Goal: Task Accomplishment & Management: Use online tool/utility

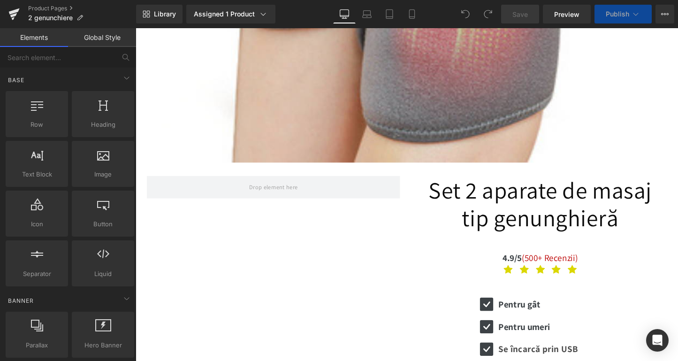
scroll to position [681, 0]
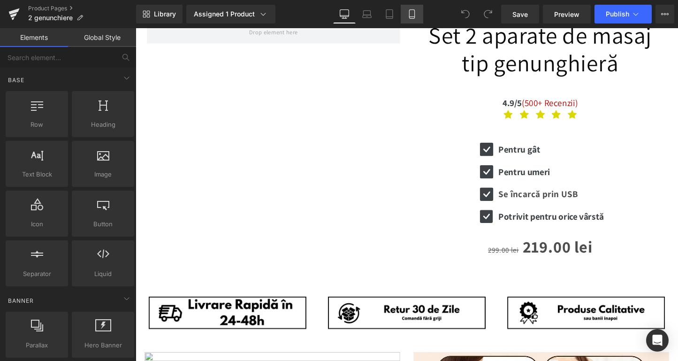
click at [417, 14] on link "Mobile" at bounding box center [412, 14] width 23 height 19
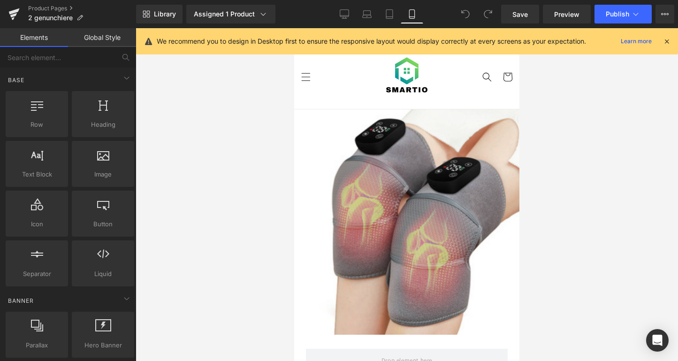
scroll to position [201, 0]
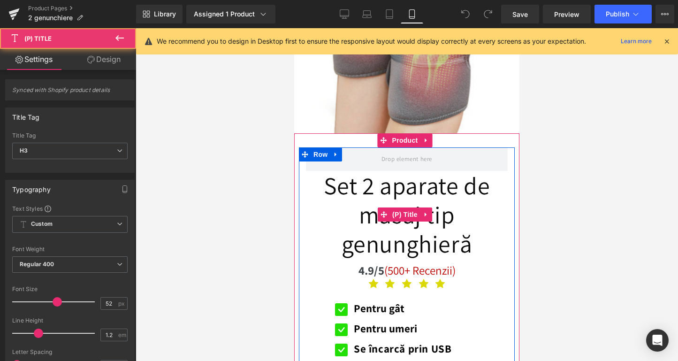
click at [380, 204] on div "Set 2 aparate de masaj tip genunghieră (P) Title" at bounding box center [407, 215] width 202 height 88
click at [380, 207] on span at bounding box center [384, 214] width 12 height 14
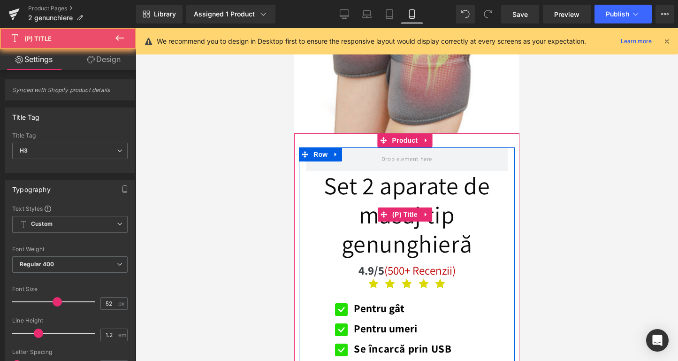
click at [362, 180] on link "Set 2 aparate de masaj tip genunghieră" at bounding box center [407, 215] width 202 height 88
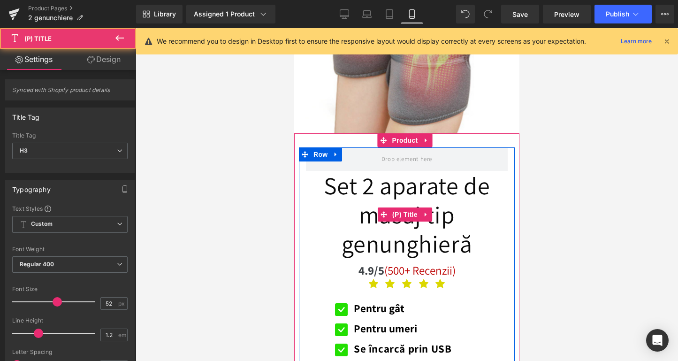
click at [362, 180] on link "Set 2 aparate de masaj tip genunghieră" at bounding box center [407, 215] width 202 height 88
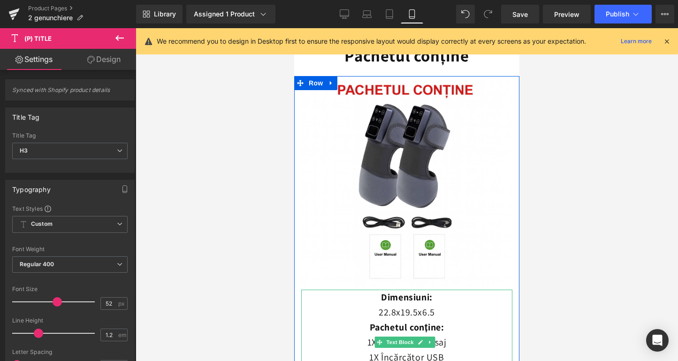
scroll to position [2767, 0]
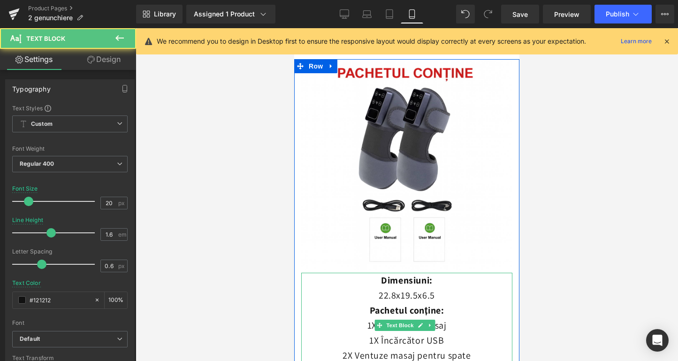
click at [343, 348] on p "2X Ventuze masaj pentru spate" at bounding box center [406, 355] width 211 height 15
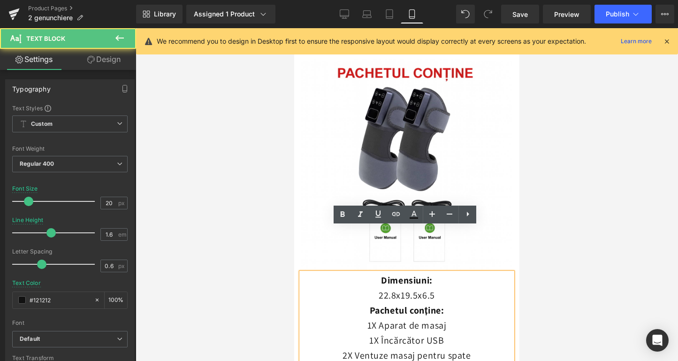
click at [346, 348] on p "2X Ventuze masaj pentru spate" at bounding box center [406, 355] width 211 height 15
drag, startPoint x: 469, startPoint y: 317, endPoint x: 326, endPoint y: 308, distance: 143.0
click at [326, 348] on p "2X Ventuze masaj pentru spate" at bounding box center [406, 355] width 211 height 15
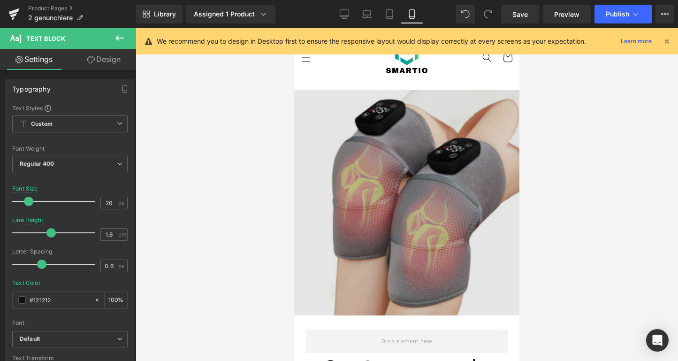
scroll to position [0, 0]
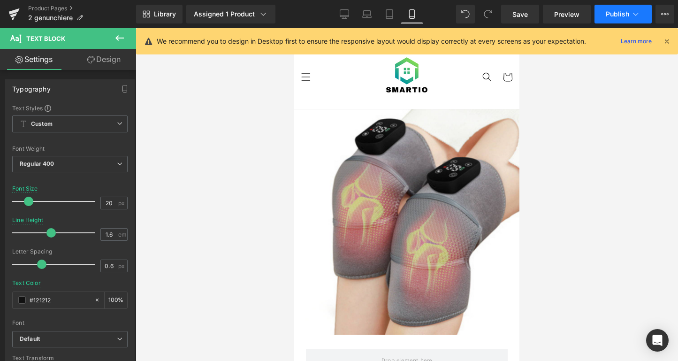
click at [607, 14] on span "Publish" at bounding box center [617, 14] width 23 height 8
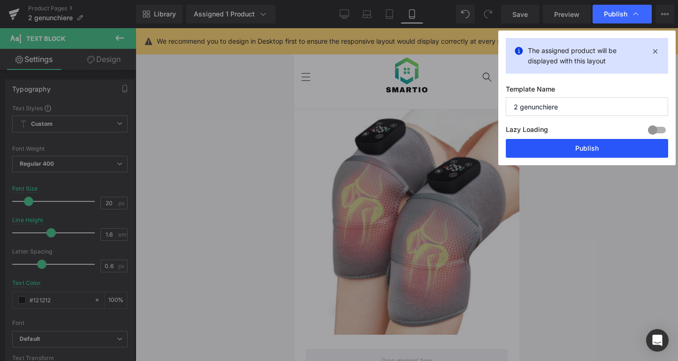
click at [558, 141] on button "Publish" at bounding box center [587, 148] width 162 height 19
